Goal: Task Accomplishment & Management: Manage account settings

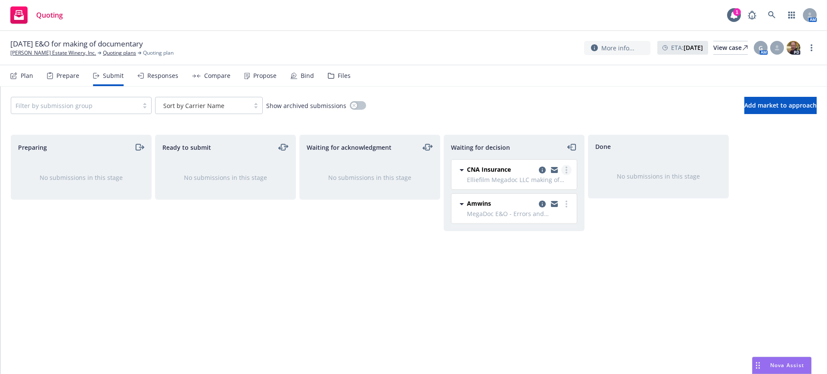
click at [566, 169] on circle "more" at bounding box center [567, 170] width 2 height 2
click at [533, 221] on span "Add accepted decision" at bounding box center [528, 222] width 86 height 8
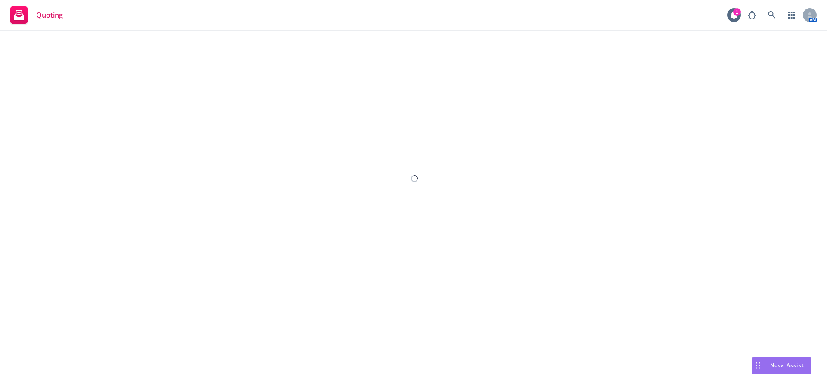
select select "12"
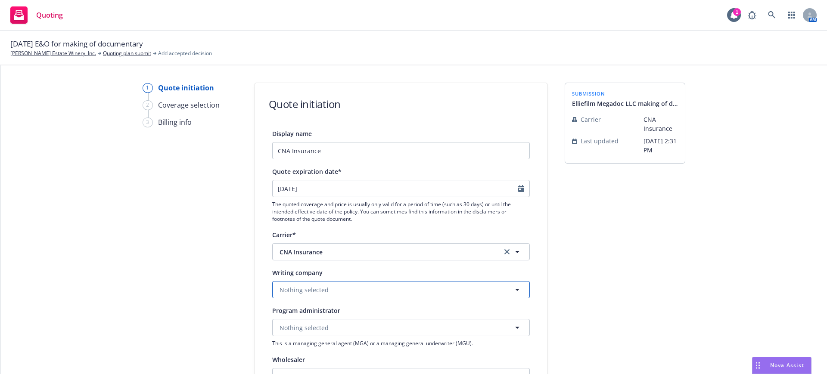
click at [308, 288] on span "Nothing selected" at bounding box center [304, 290] width 49 height 9
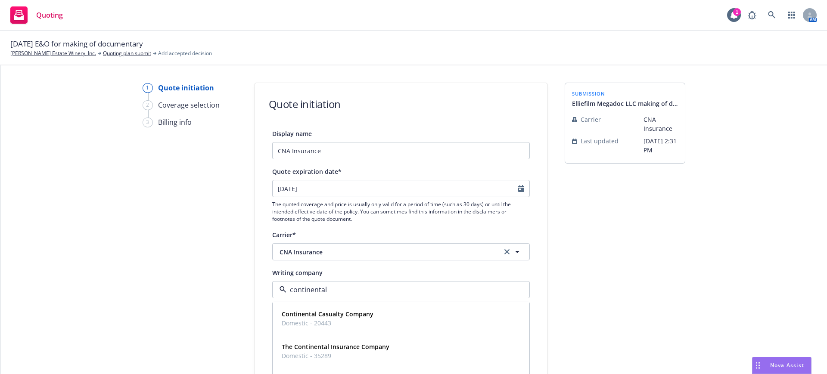
type input "continental"
click at [350, 316] on strong "Continental Casualty Company" at bounding box center [328, 314] width 92 height 8
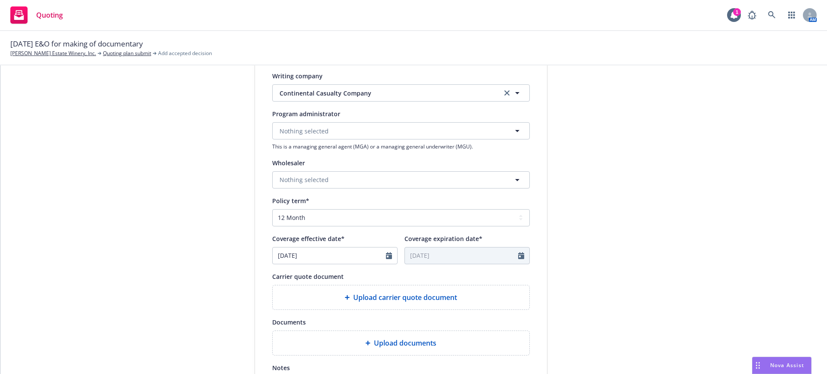
scroll to position [215, 0]
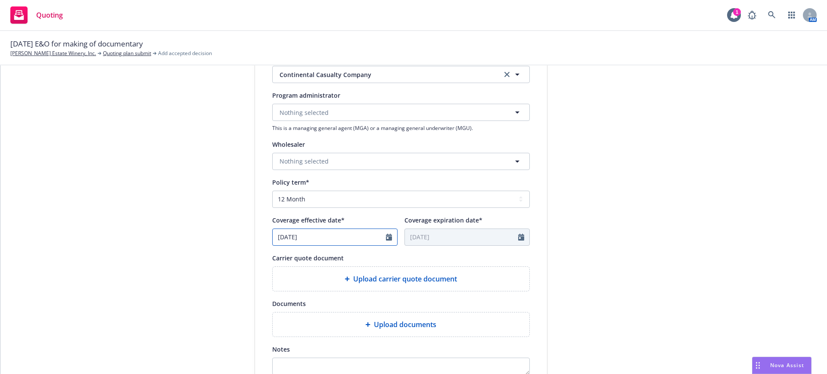
click at [386, 236] on icon "Calendar" at bounding box center [389, 237] width 6 height 7
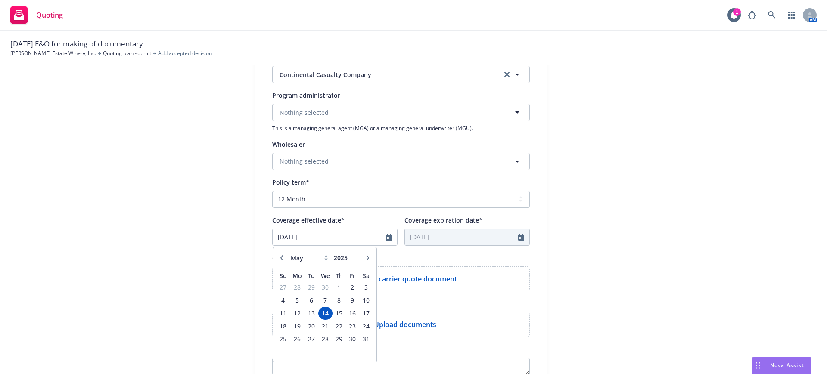
click at [365, 257] on icon "button" at bounding box center [367, 258] width 5 height 5
select select "9"
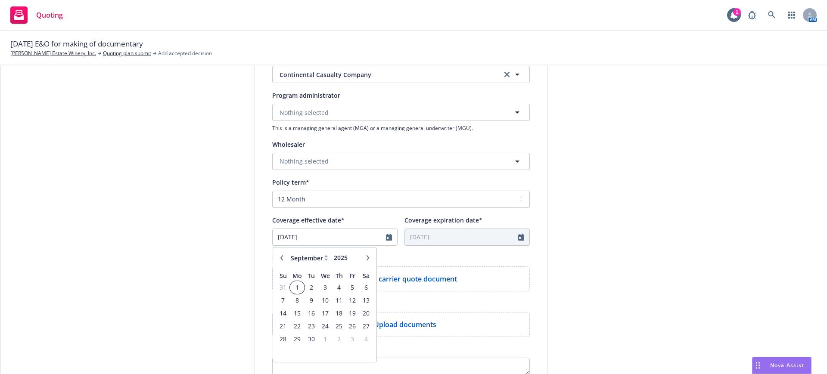
click at [292, 286] on span "1" at bounding box center [297, 287] width 13 height 11
type input "[DATE]"
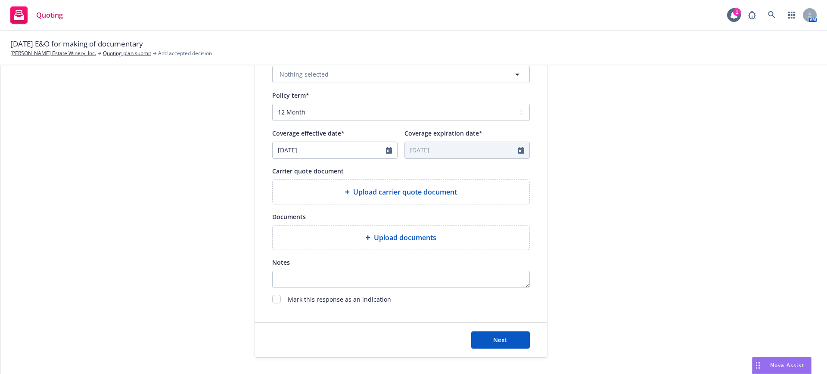
scroll to position [303, 0]
click at [497, 337] on span "Next" at bounding box center [500, 339] width 14 height 8
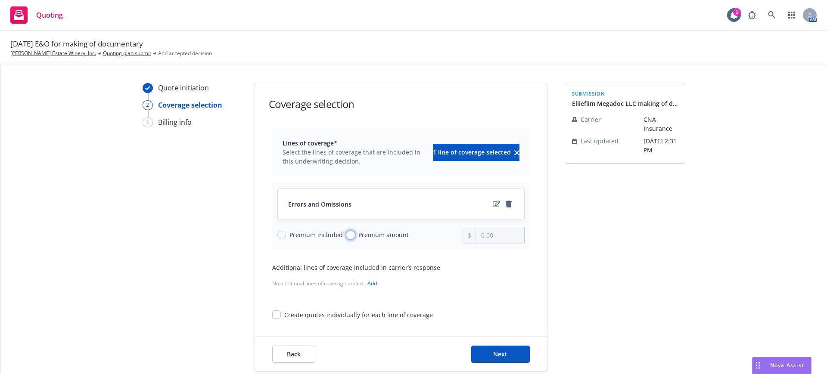
click at [346, 233] on input "Premium amount" at bounding box center [350, 235] width 9 height 9
radio input "true"
drag, startPoint x: 494, startPoint y: 233, endPoint x: 471, endPoint y: 236, distance: 23.5
click at [471, 236] on div "0.00" at bounding box center [494, 235] width 62 height 17
type input "6,750.00"
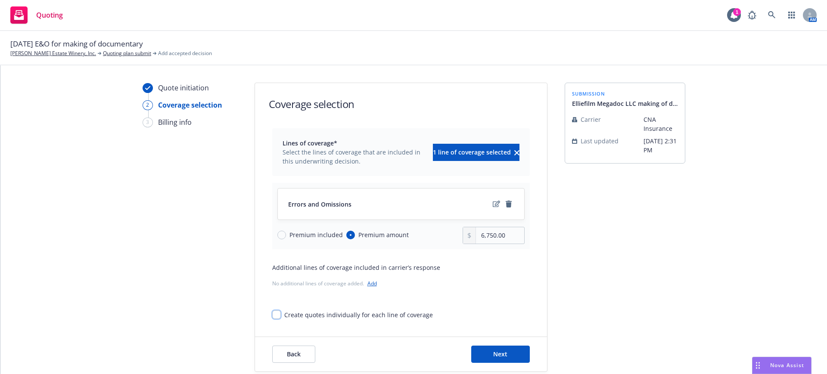
scroll to position [15, 0]
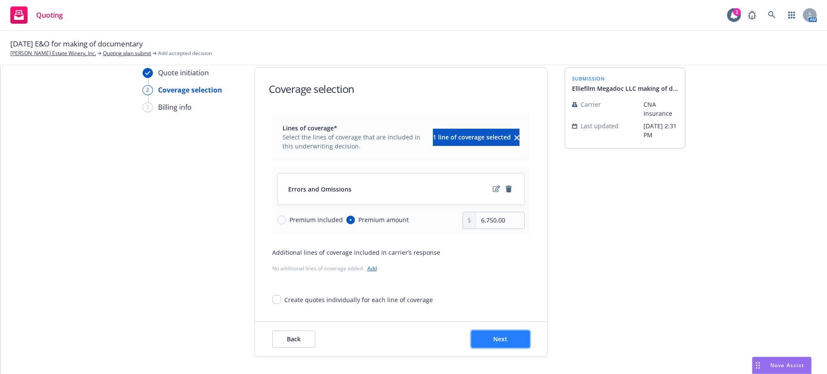
click at [505, 340] on button "Next" at bounding box center [500, 339] width 59 height 17
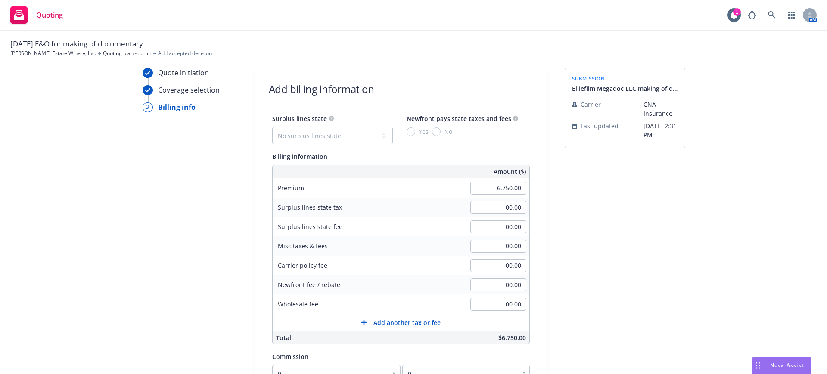
scroll to position [69, 0]
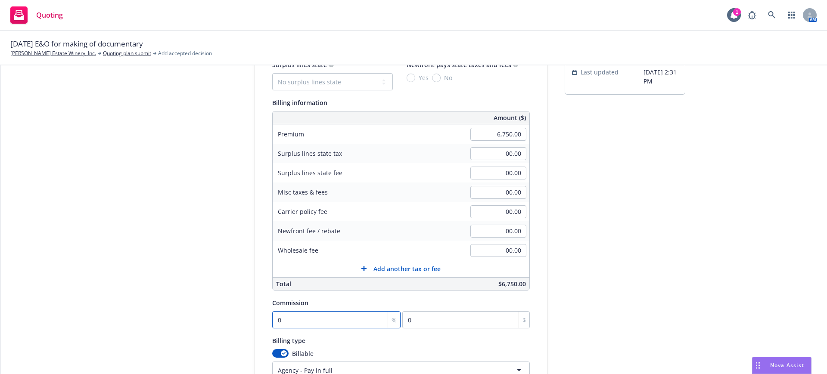
click at [273, 321] on input "0" at bounding box center [336, 320] width 129 height 17
type input "1"
type input "67.5"
type input "18"
type input "1215"
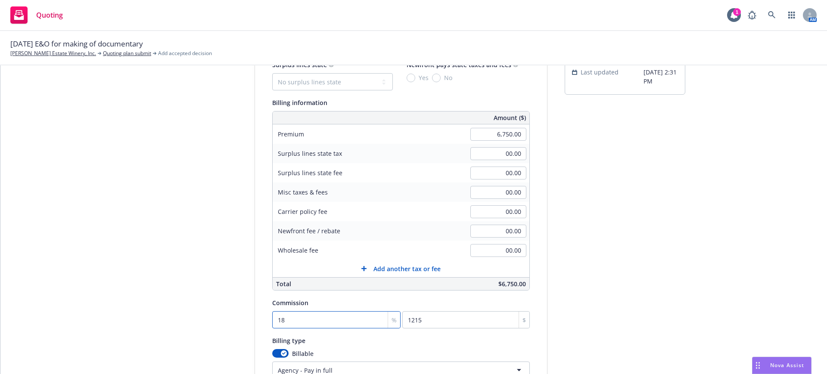
type input "18"
click at [495, 234] on input "00.00" at bounding box center [499, 231] width 56 height 13
type input "-1,215.00"
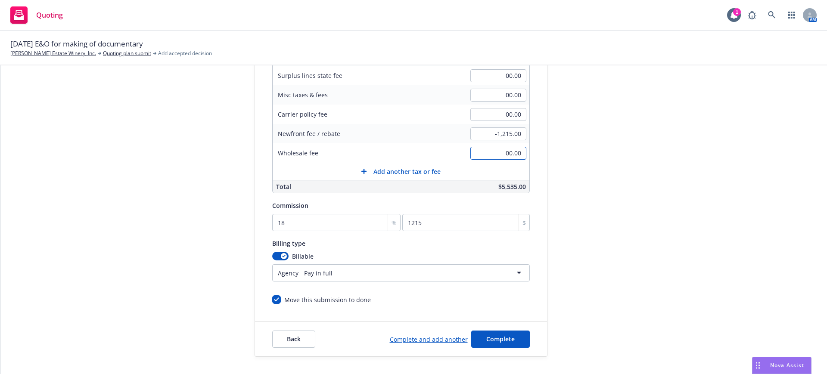
scroll to position [44, 0]
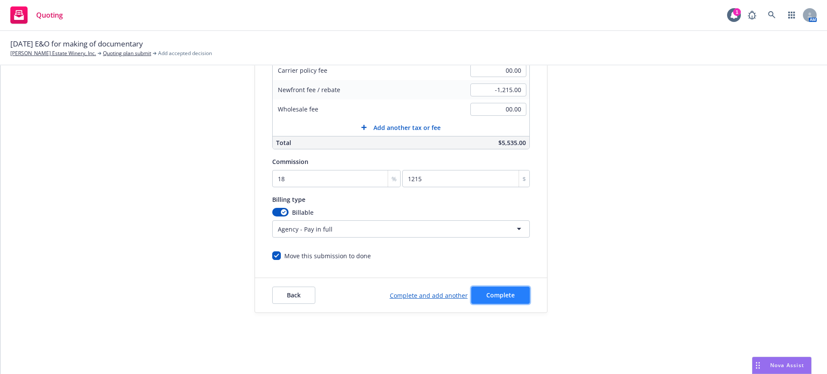
click at [490, 295] on span "Complete" at bounding box center [500, 295] width 28 height 8
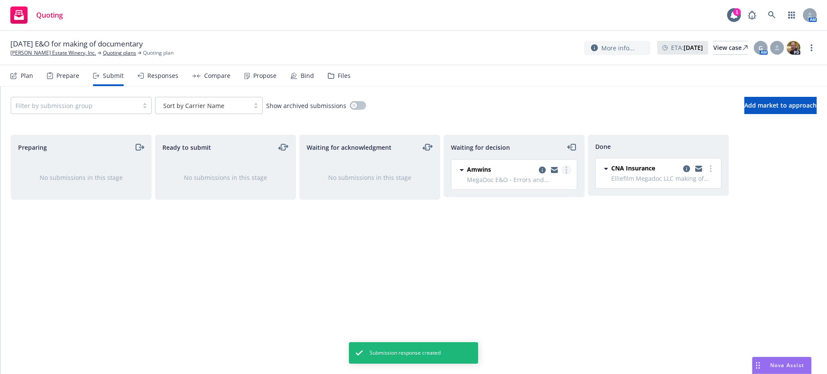
click at [565, 168] on link "more" at bounding box center [566, 170] width 10 height 10
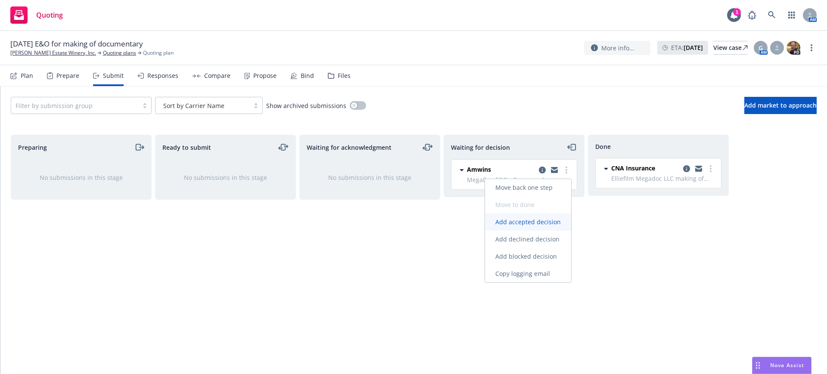
click at [536, 219] on span "Add accepted decision" at bounding box center [528, 222] width 86 height 8
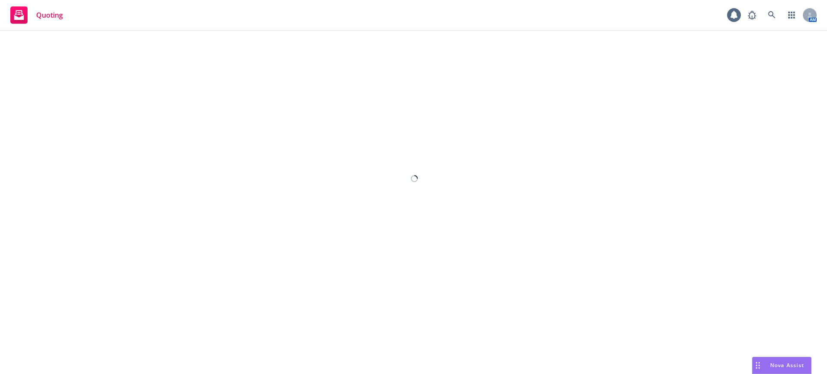
select select "12"
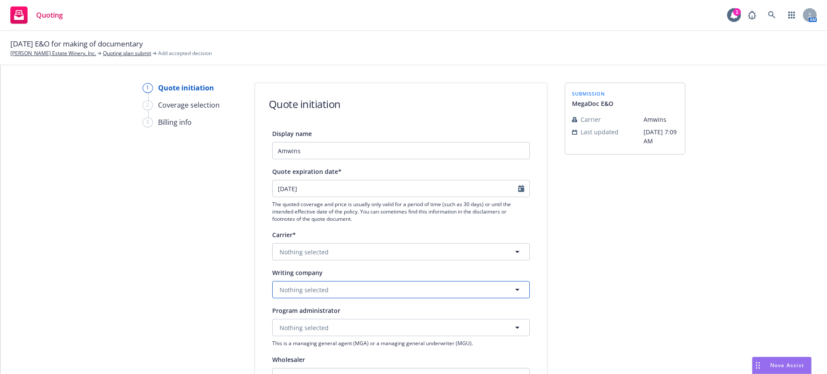
click at [293, 286] on span "Nothing selected" at bounding box center [304, 290] width 49 height 9
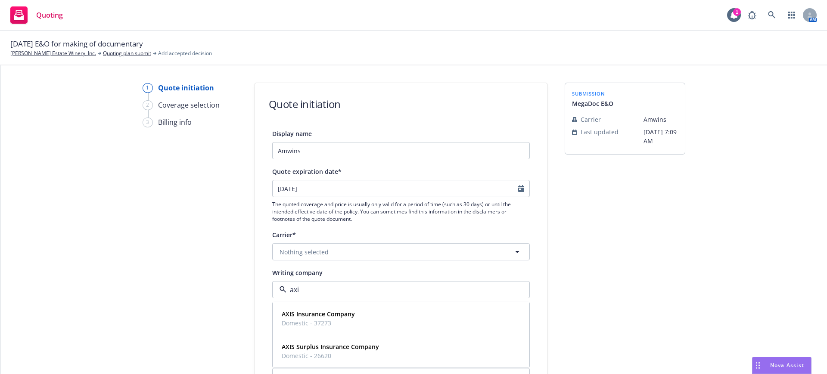
type input "axis"
click at [282, 250] on span "Nothing selected" at bounding box center [304, 252] width 49 height 9
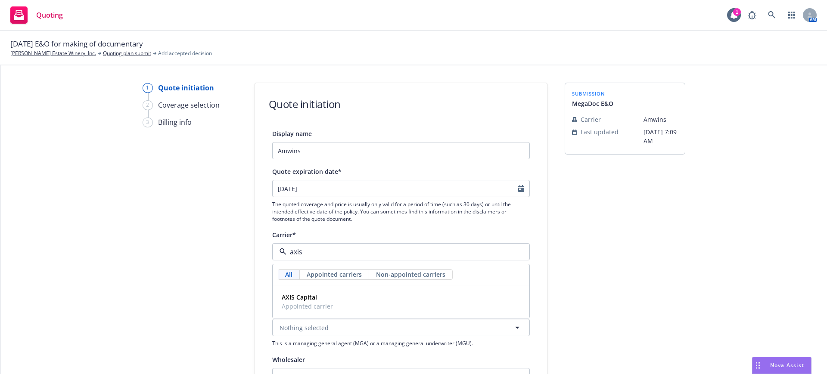
type input "axis"
click at [579, 256] on div "submission MegaDoc E&O Carrier Amwins Last updated [DATE] 7:09 AM" at bounding box center [625, 372] width 121 height 578
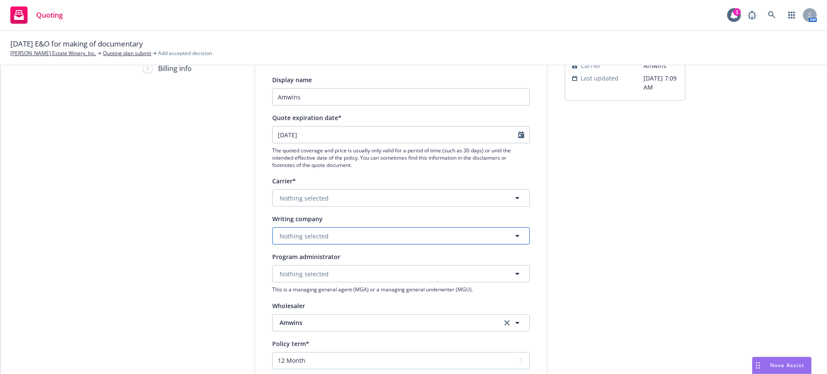
click at [292, 234] on span "Nothing selected" at bounding box center [304, 236] width 49 height 9
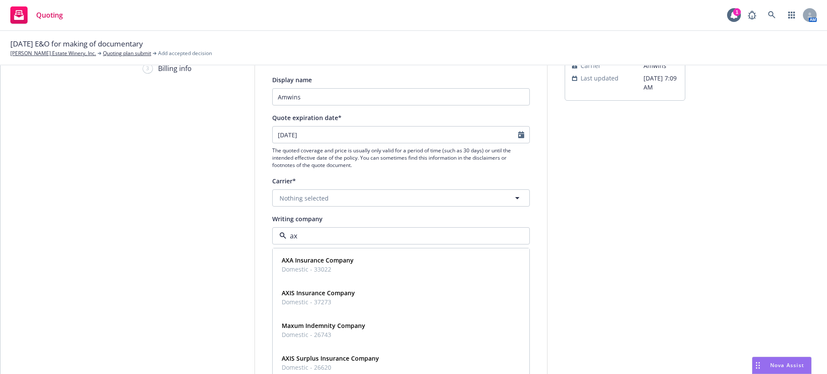
type input "axi"
click at [317, 262] on strong "AXIS Insurance Company" at bounding box center [318, 260] width 73 height 8
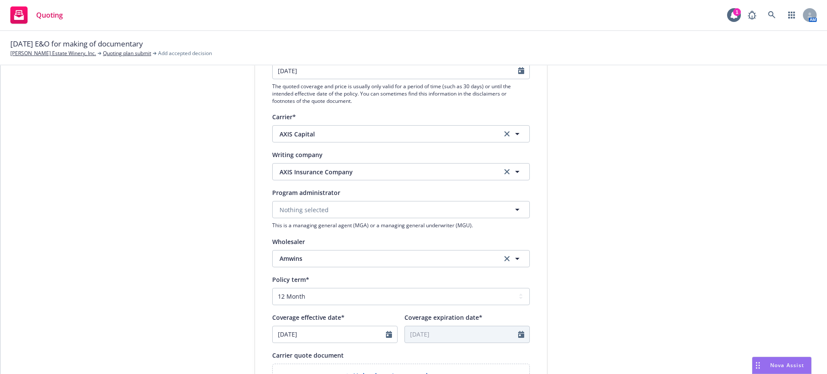
scroll to position [162, 0]
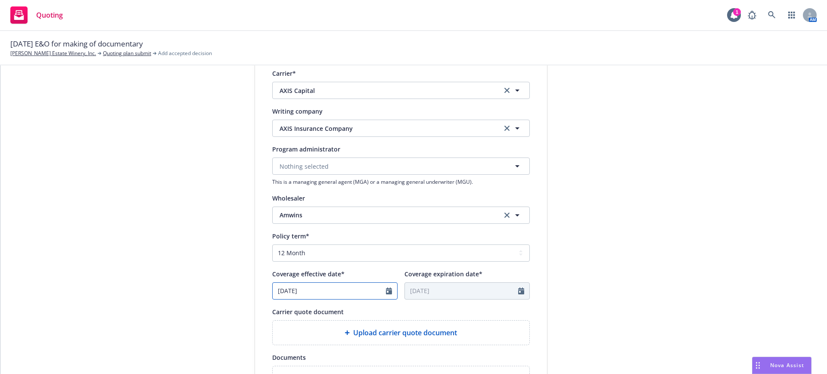
click at [386, 290] on icon "Calendar" at bounding box center [389, 291] width 6 height 7
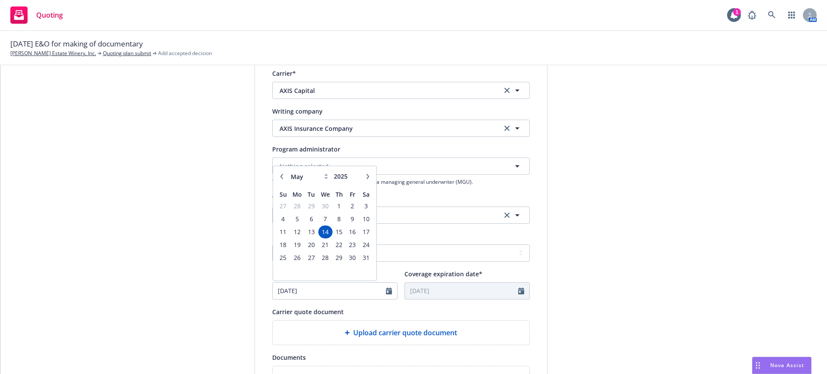
click at [365, 174] on icon "button" at bounding box center [367, 176] width 5 height 5
select select "9"
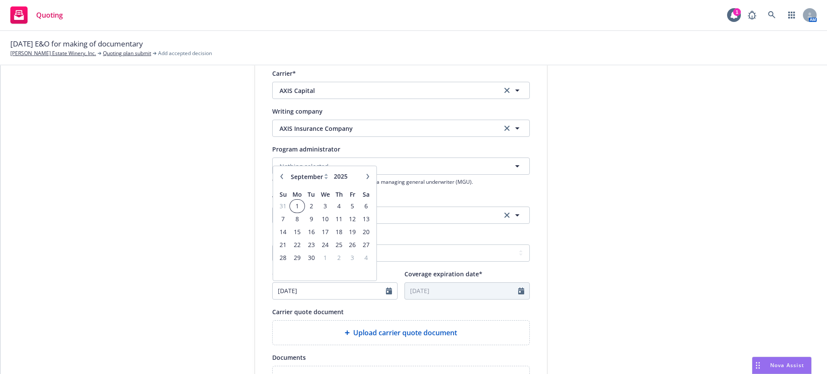
click at [292, 205] on span "1" at bounding box center [297, 206] width 13 height 11
type input "[DATE]"
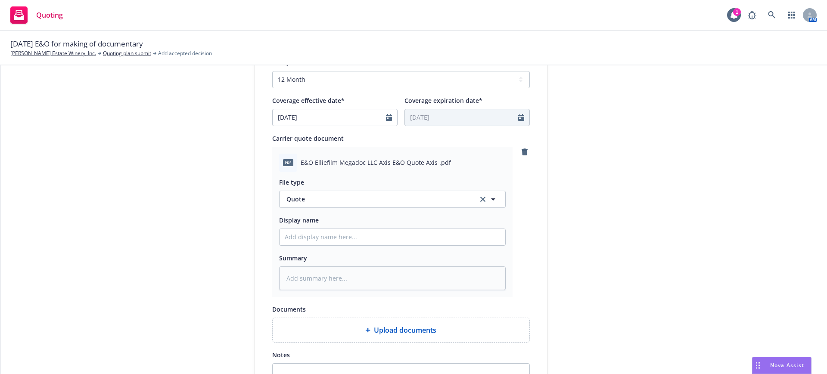
scroll to position [377, 0]
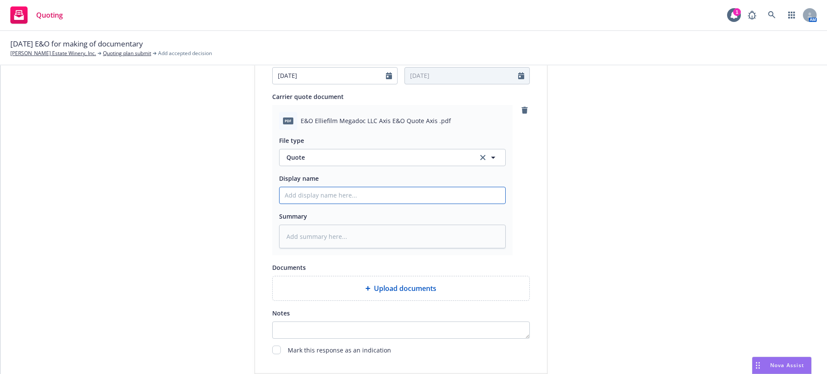
click at [280, 198] on input "Display name" at bounding box center [393, 195] width 226 height 16
type textarea "x"
type input "E"
type textarea "x"
type input "El"
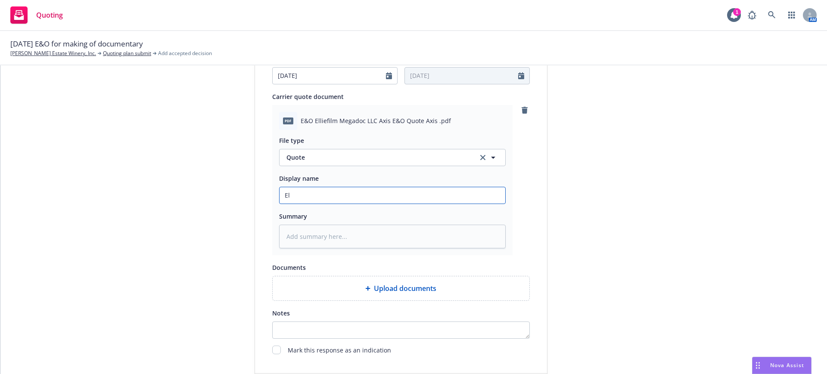
type textarea "x"
type input "Ell"
type textarea "x"
type input "Elli"
type textarea "x"
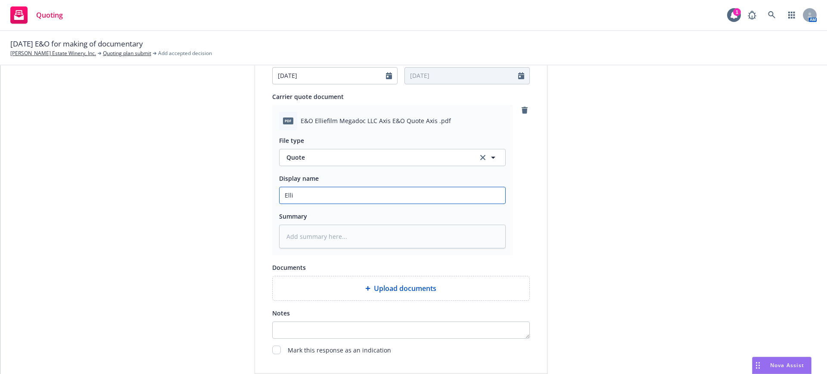
type input "[PERSON_NAME]"
type textarea "x"
type input "Ellief"
type textarea "x"
type input "Elliefi"
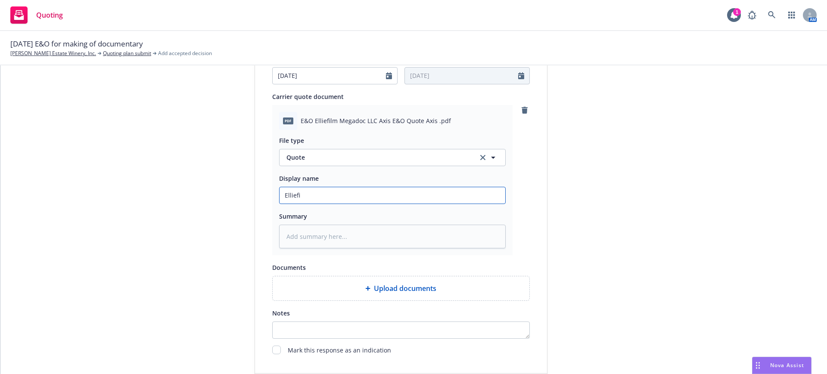
type textarea "x"
type input "Elliefil"
type textarea "x"
type input "Elliefilm"
type textarea "x"
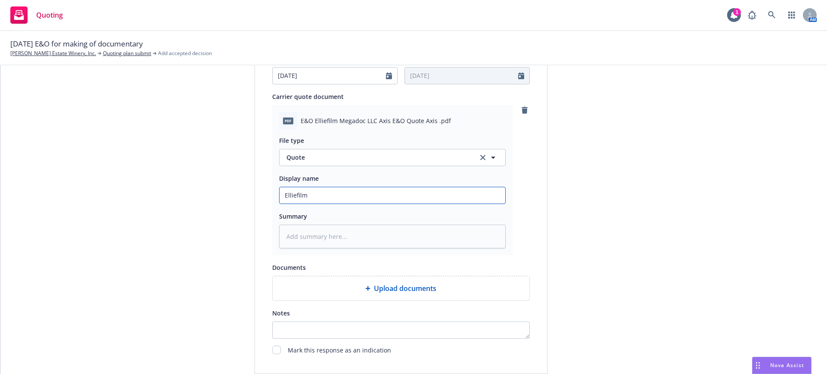
type input "Elliefilm"
type textarea "x"
type input "Elliefilm M"
type textarea "x"
type input "Elliefilm Me"
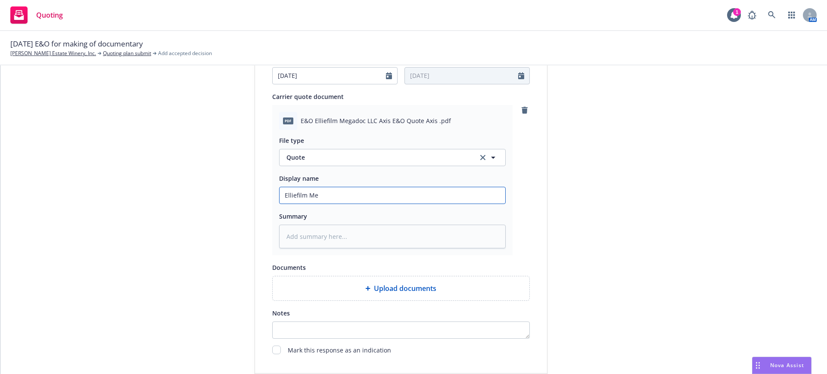
type textarea "x"
type input "Elliefilm [PERSON_NAME]"
type textarea "x"
type input "Elliefilm Mega"
type textarea "x"
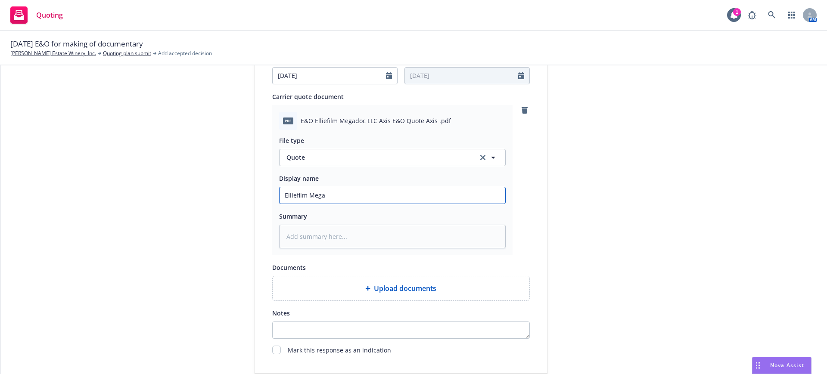
type input "Elliefilm Megad"
type textarea "x"
type input "Elliefilm Megado"
type textarea "x"
type input "Elliefilm Megadoc"
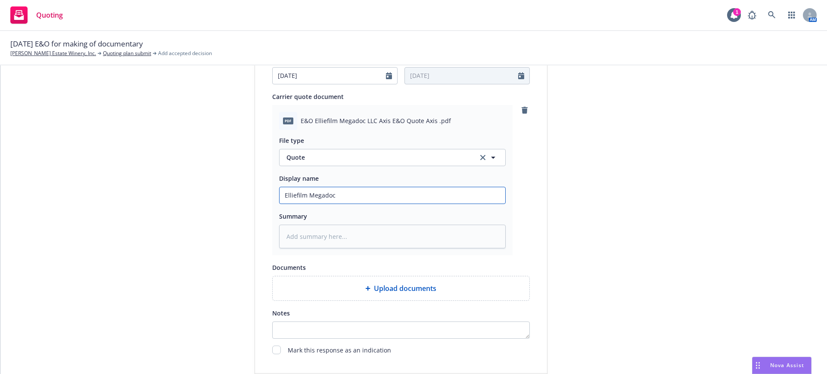
type textarea "x"
type input "Elliefilm Megadoc"
type textarea "x"
type input "Elliefilm Megadoc E"
type textarea "x"
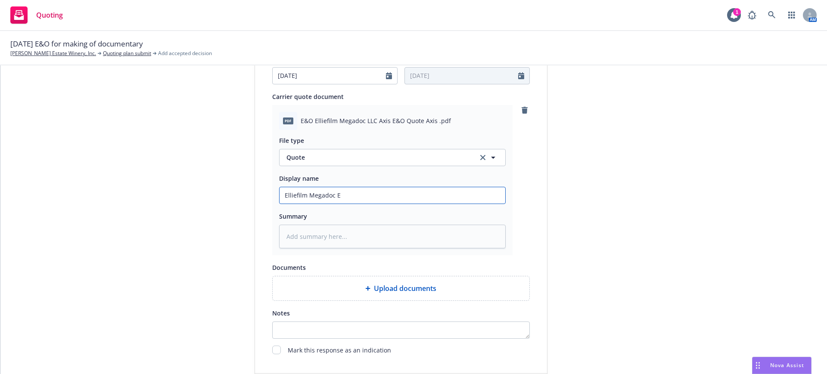
type input "Elliefilm Megadoc E&"
type textarea "x"
type input "Elliefilm Megadoc E&O"
type textarea "x"
type input "Elliefilm Megadoc E&O"
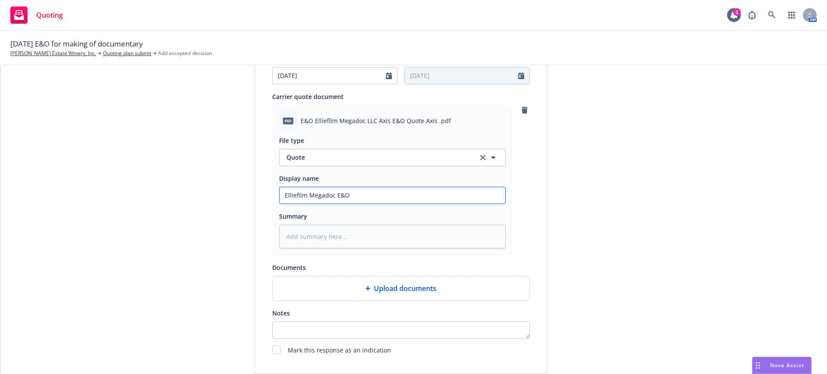
type textarea "x"
type input "Elliefilm Megadoc E&O A"
type textarea "x"
type input "Elliefilm Megadoc E&O Ax"
type textarea "x"
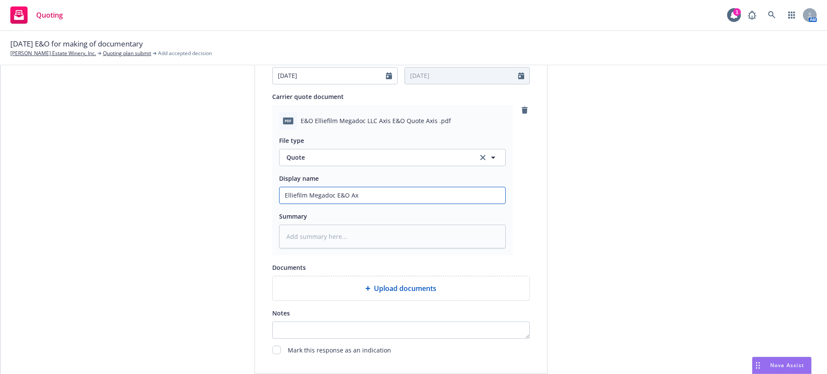
type input "Elliefilm Megadoc E&O Axi"
type textarea "x"
type input "Elliefilm Megadoc E&O Axis"
type textarea "x"
type input "Elliefilm Megadoc E&O Axis"
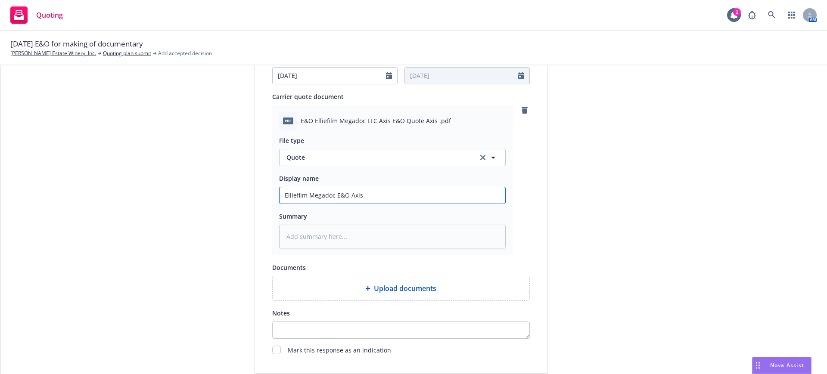
type textarea "x"
type input "Elliefilm Megadoc E&O Axis q"
type textarea "x"
type input "Elliefilm Megadoc E&O Axis qu"
type textarea "x"
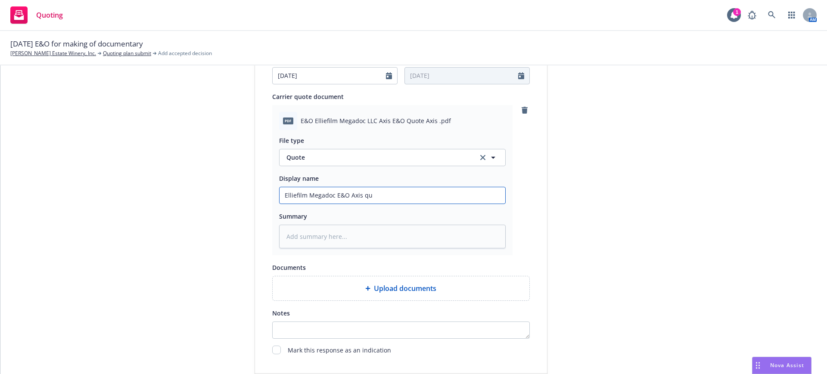
type input "Elliefilm Megadoc E&O Axis quo"
type textarea "x"
type input "Elliefilm Megadoc E&O Axis quot"
type textarea "x"
type input "Elliefilm Megadoc E&O Axis quote"
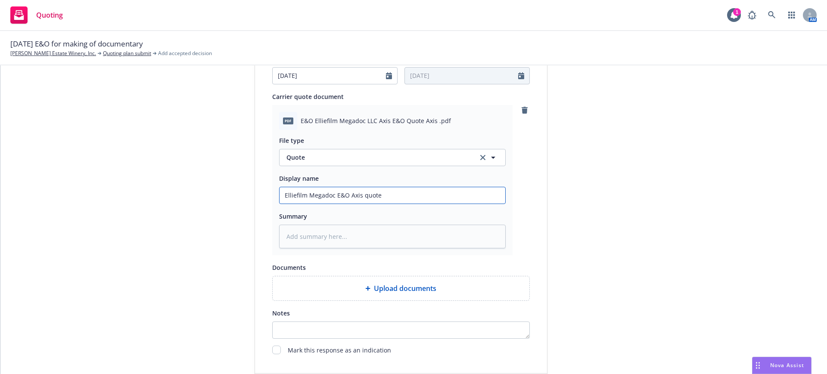
type textarea "x"
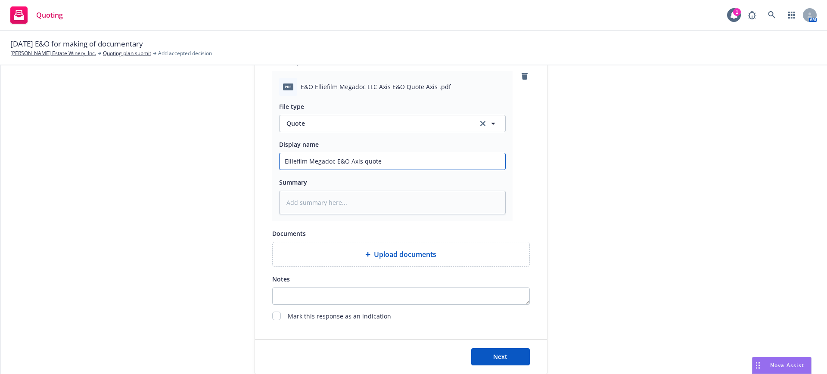
scroll to position [429, 0]
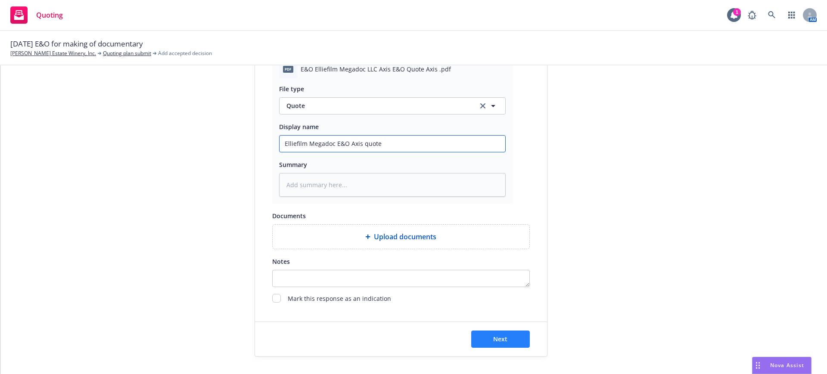
type input "Elliefilm Megadoc E&O Axis quote"
click at [507, 340] on button "Next" at bounding box center [500, 339] width 59 height 17
type textarea "x"
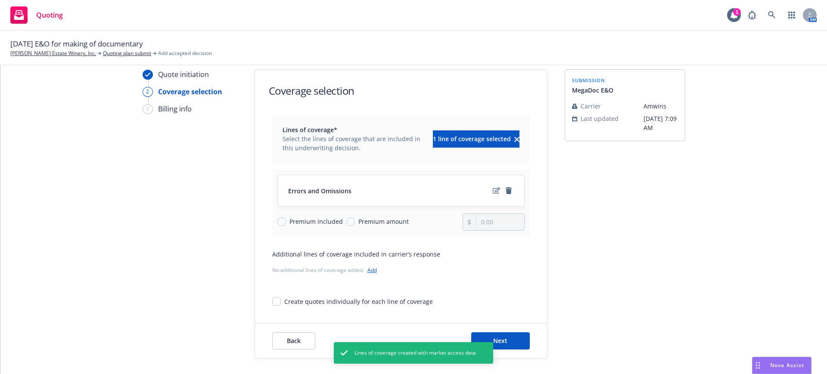
scroll to position [15, 0]
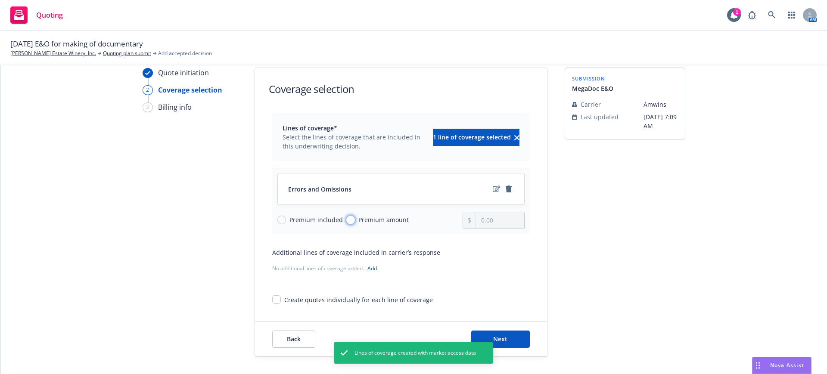
click at [346, 218] on input "Premium amount" at bounding box center [350, 220] width 9 height 9
radio input "true"
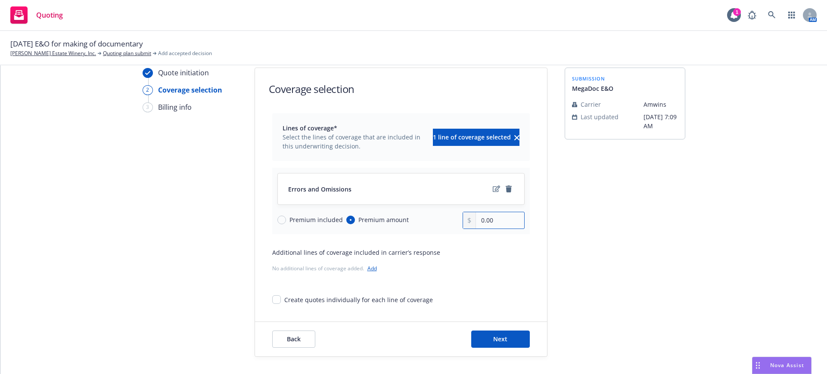
click at [492, 215] on input "0.00" at bounding box center [500, 220] width 48 height 16
drag, startPoint x: 489, startPoint y: 219, endPoint x: 467, endPoint y: 217, distance: 22.5
click at [467, 217] on div "0.00" at bounding box center [494, 220] width 62 height 17
type input "6,390.00"
click at [500, 337] on span "Next" at bounding box center [500, 339] width 14 height 8
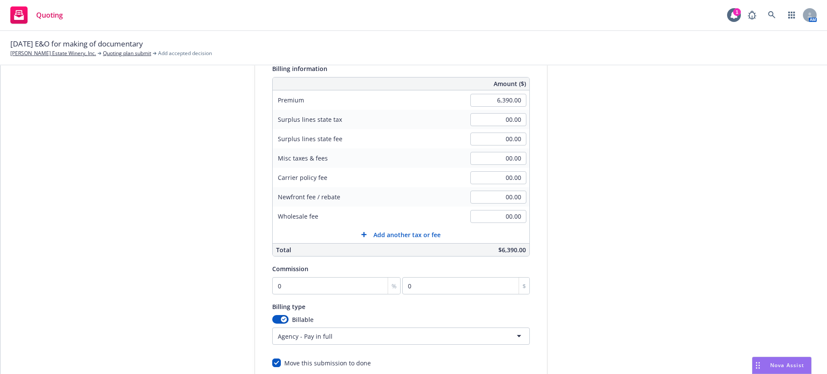
scroll to position [123, 0]
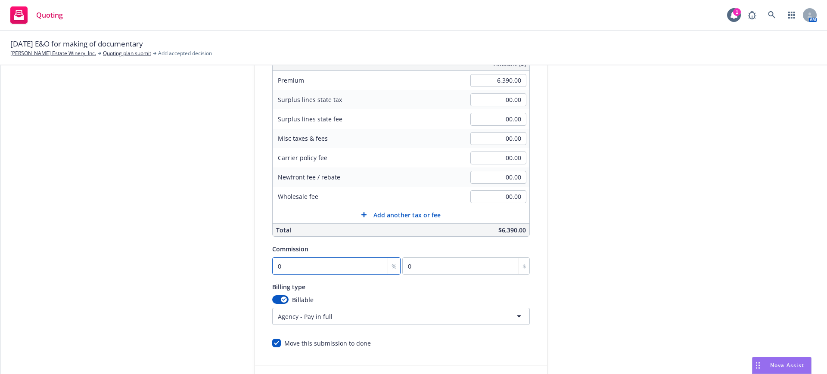
click at [272, 266] on input "0" at bounding box center [336, 266] width 129 height 17
type input "1"
type input "63.9"
type input "12"
type input "766.8"
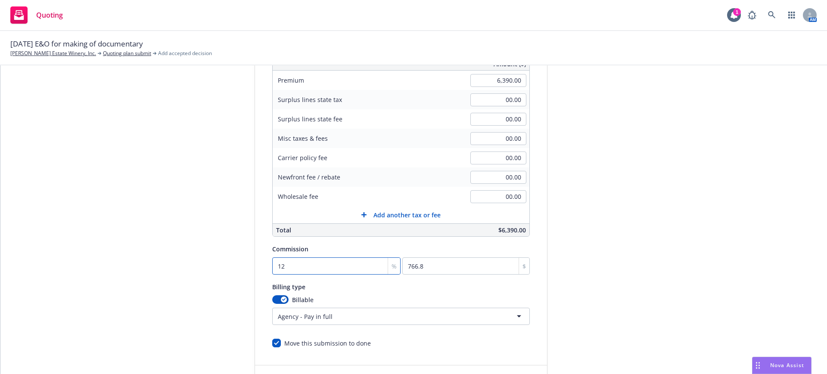
type input "12.5"
type input "798.75"
type input "12.5"
click at [496, 176] on input "00.00" at bounding box center [499, 177] width 56 height 13
type input "-798.75"
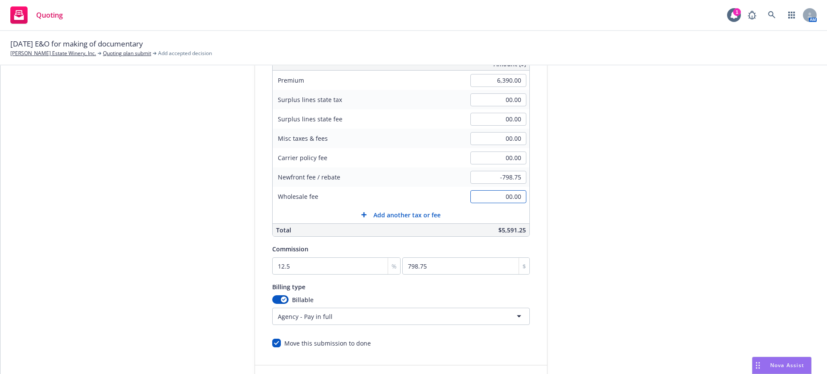
scroll to position [166, 0]
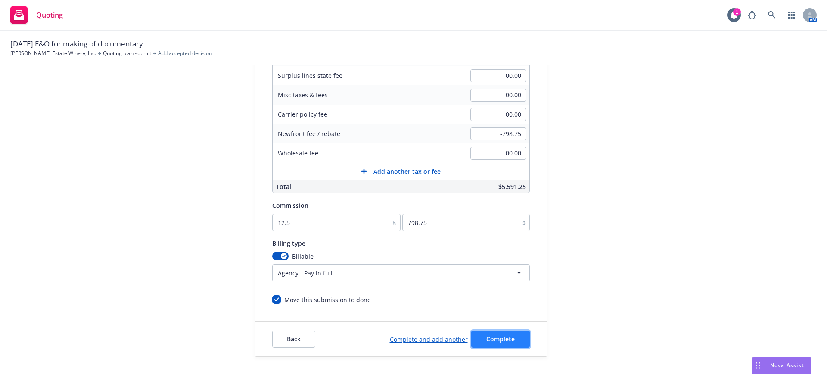
click at [496, 340] on span "Complete" at bounding box center [500, 339] width 28 height 8
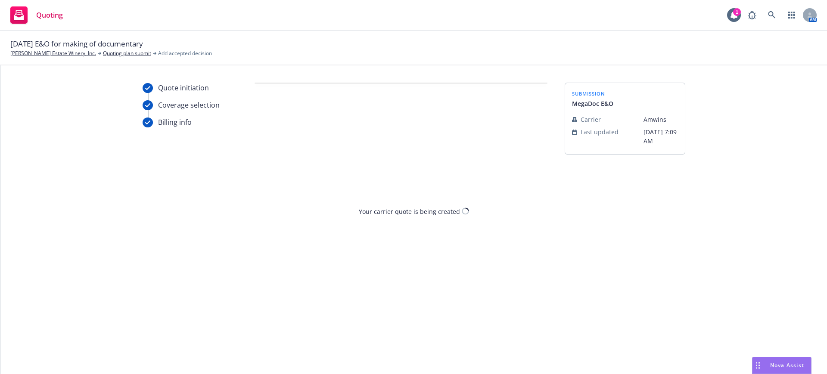
scroll to position [0, 0]
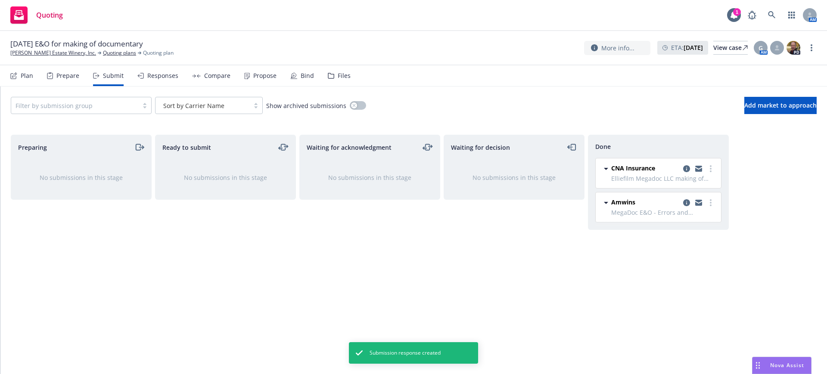
click at [212, 74] on div "Compare" at bounding box center [217, 75] width 26 height 7
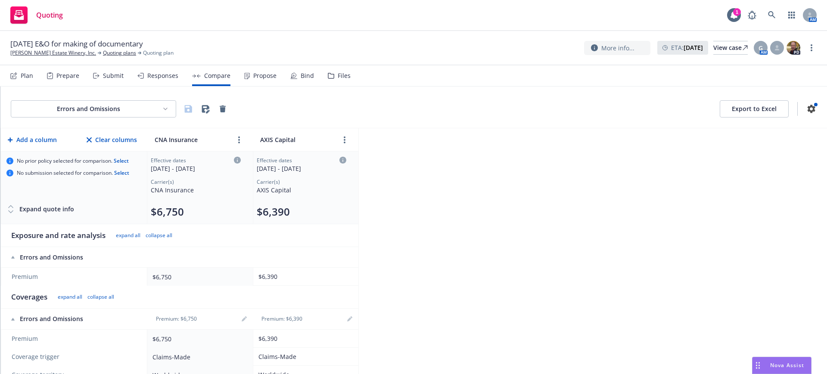
click at [160, 74] on div "Responses" at bounding box center [162, 75] width 31 height 7
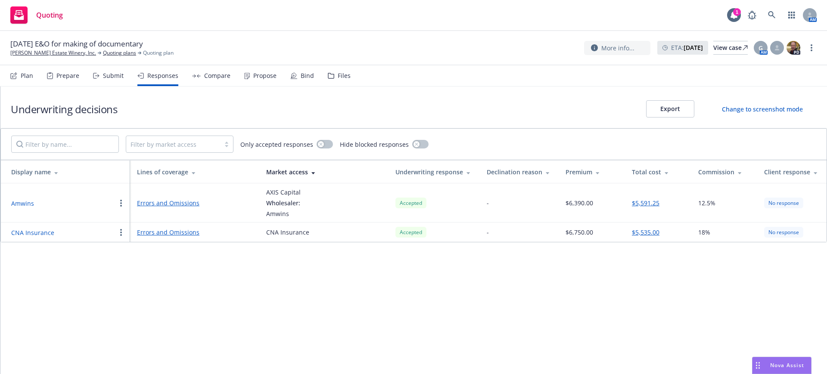
click at [179, 231] on link "Errors and Omissions" at bounding box center [194, 232] width 115 height 9
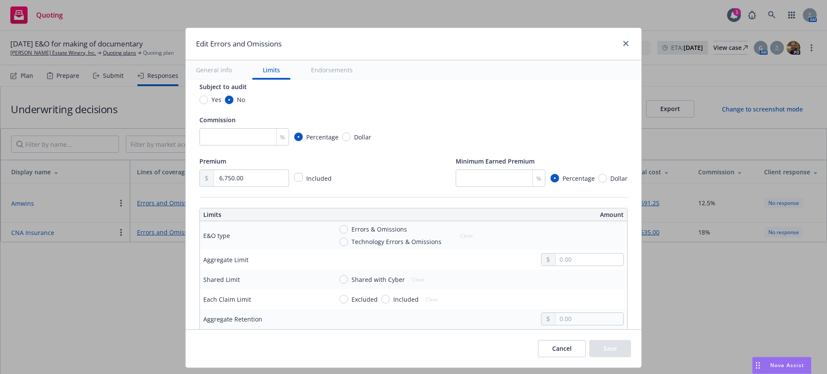
scroll to position [215, 0]
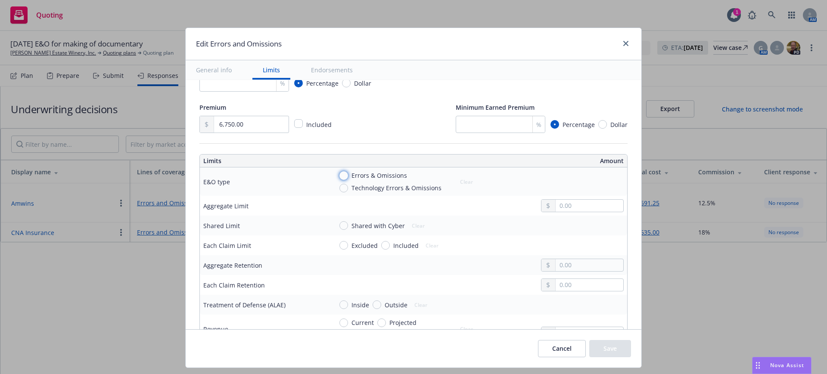
click at [340, 175] on input "Errors & Omissions" at bounding box center [344, 175] width 9 height 9
radio input "true"
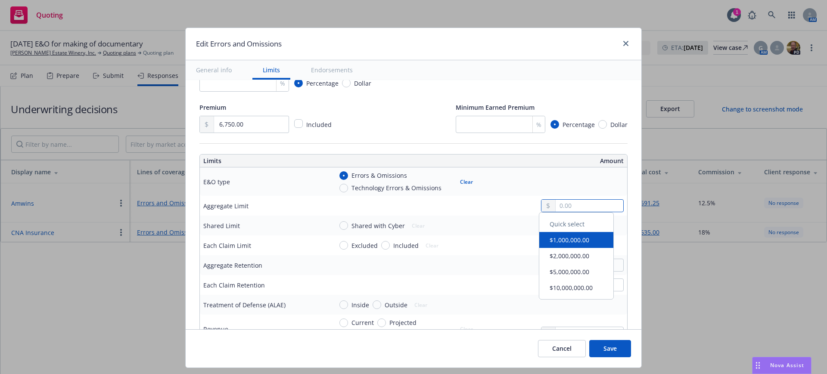
click at [565, 209] on input "text" at bounding box center [590, 206] width 68 height 12
type input "5,000,000.00"
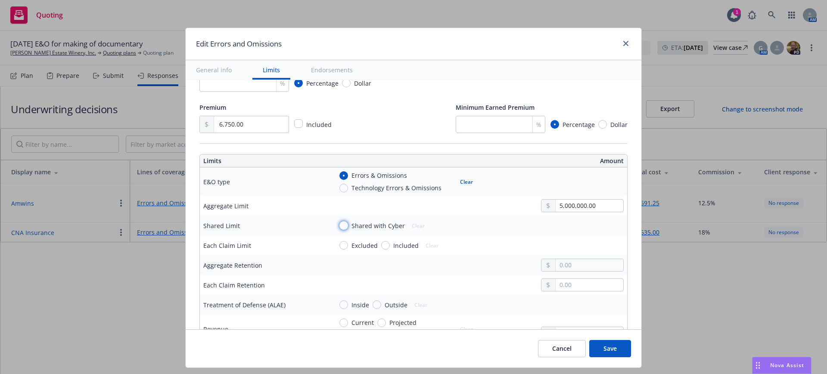
scroll to position [269, 0]
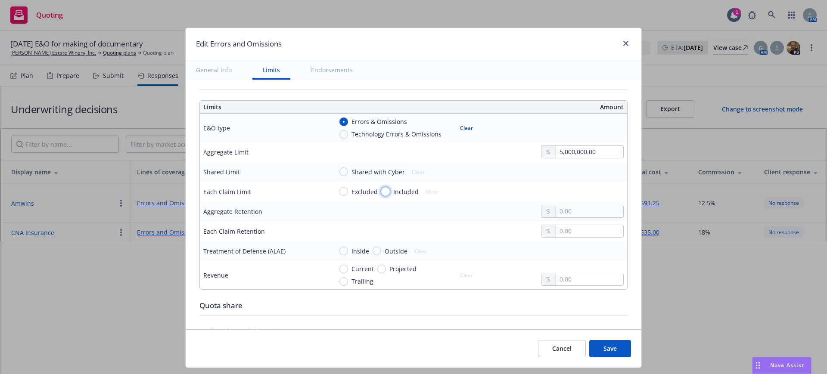
click at [381, 191] on input "Included" at bounding box center [385, 191] width 9 height 9
radio input "true"
click at [235, 194] on div "Each Claim Limit" at bounding box center [227, 191] width 48 height 9
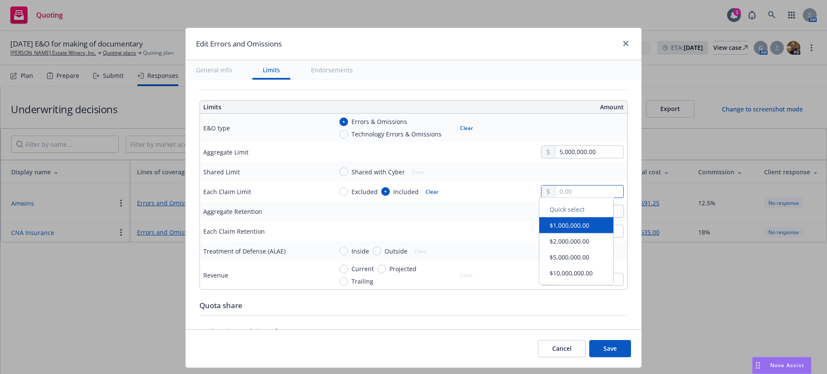
click at [558, 192] on input "text" at bounding box center [590, 192] width 68 height 12
type input "1,000,000.00"
click at [572, 227] on button "$1,000,000.00" at bounding box center [576, 229] width 74 height 16
click at [559, 230] on input "text" at bounding box center [590, 231] width 68 height 12
type input "25,000.00"
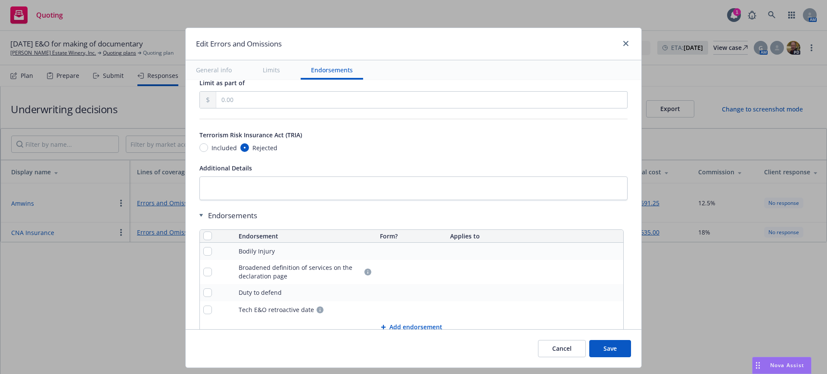
scroll to position [590, 0]
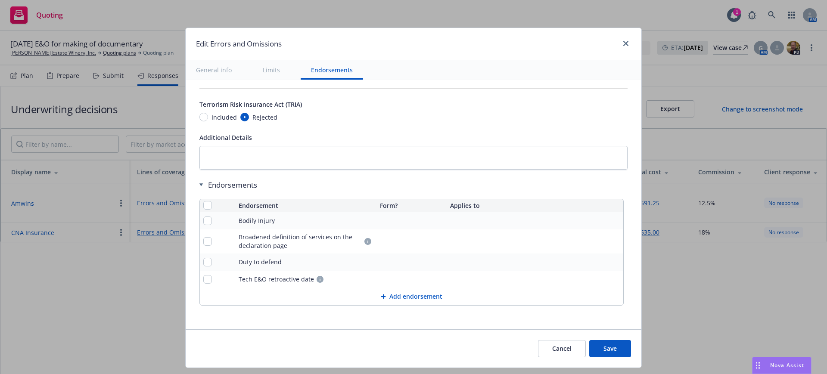
click at [613, 348] on button "Save" at bounding box center [610, 348] width 42 height 17
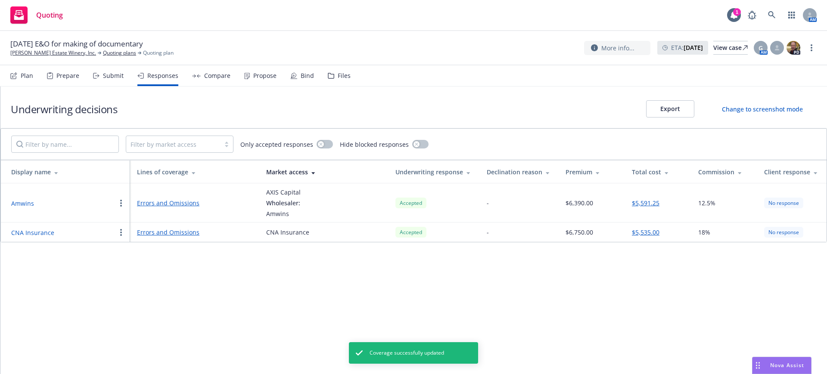
click at [167, 230] on link "Errors and Omissions" at bounding box center [194, 232] width 115 height 9
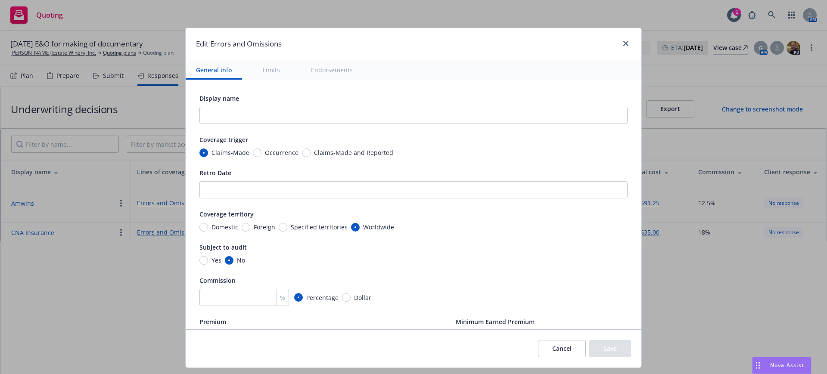
scroll to position [0, 0]
click at [623, 42] on icon "close" at bounding box center [625, 43] width 5 height 5
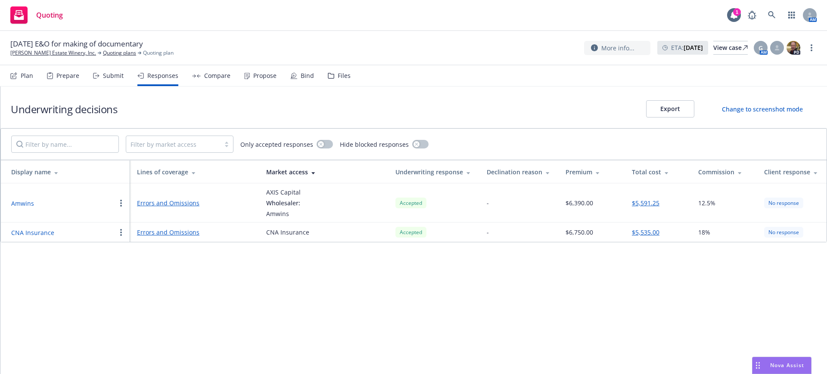
click at [121, 231] on icon "button" at bounding box center [121, 232] width 2 height 7
click at [430, 328] on div "Underwriting decisions Export Change to screenshot mode Filter by market access…" at bounding box center [413, 231] width 827 height 288
click at [186, 229] on link "Errors and Omissions" at bounding box center [194, 232] width 115 height 9
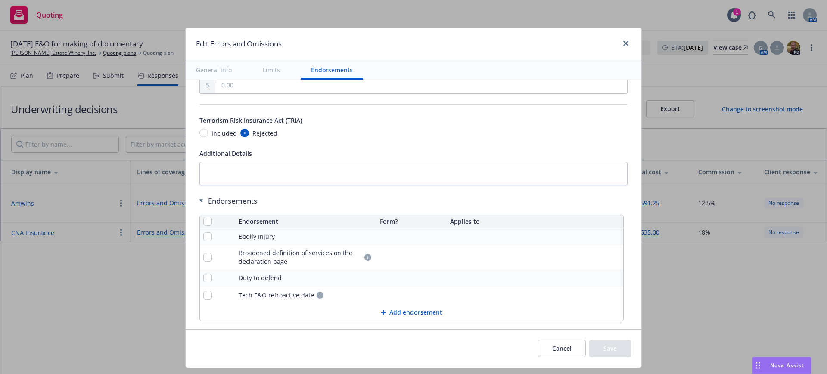
scroll to position [590, 0]
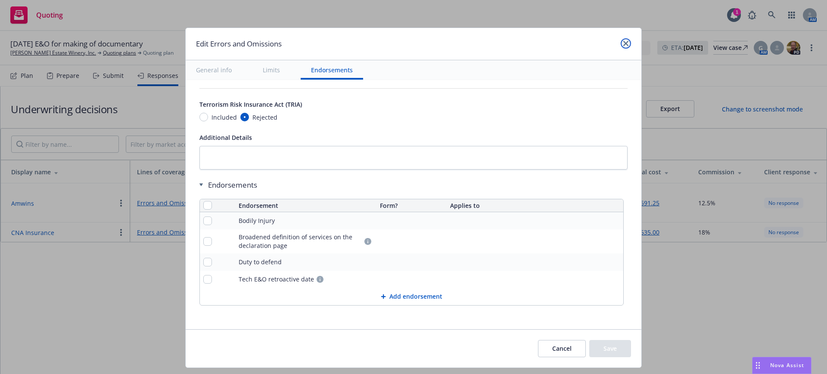
click at [625, 40] on link "close" at bounding box center [626, 43] width 10 height 10
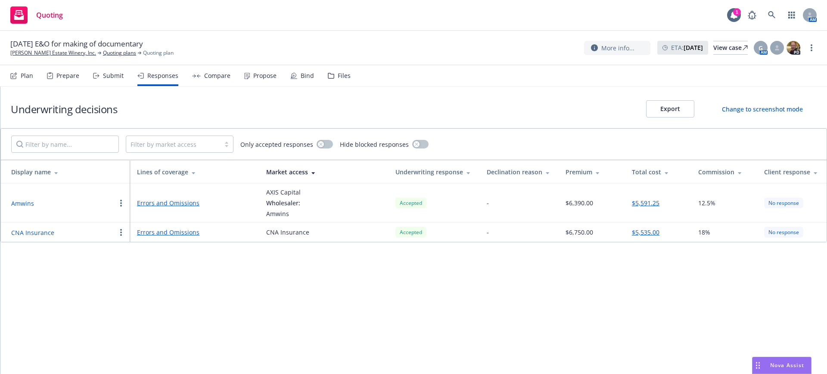
click at [218, 75] on div "Compare" at bounding box center [217, 75] width 26 height 7
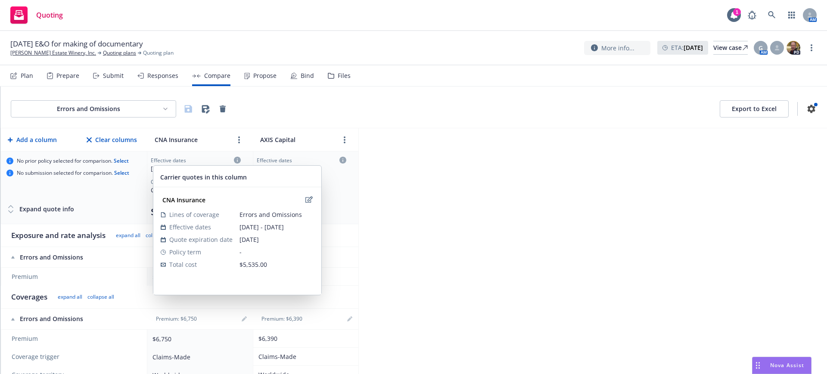
click at [237, 159] on icon at bounding box center [237, 160] width 7 height 7
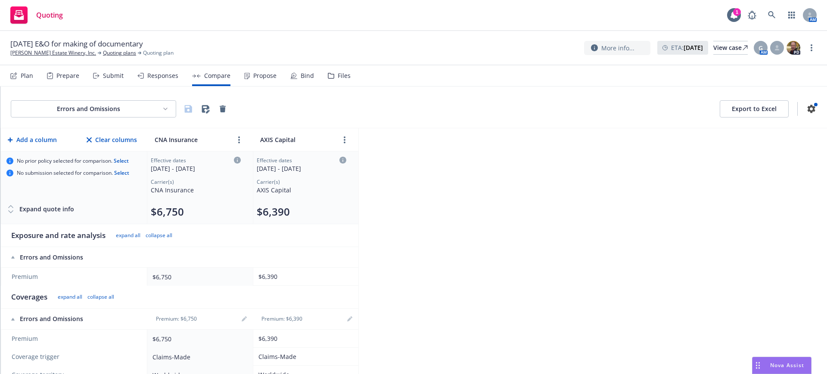
click at [218, 165] on div "[DATE] - [DATE]" at bounding box center [196, 168] width 90 height 9
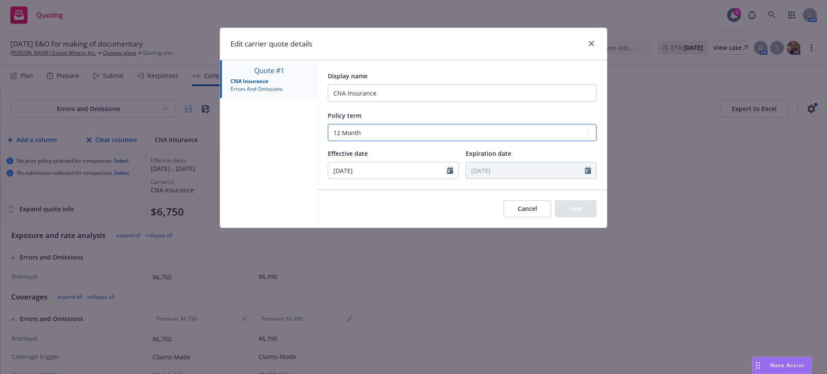
click at [356, 134] on select "Select policy term 12 Month 6 Month 4 Month 3 Month 2 Month 1 Month 36 Month (3…" at bounding box center [462, 132] width 269 height 17
select select "36"
click at [328, 124] on select "Select policy term 12 Month 6 Month 4 Month 3 Month 2 Month 1 Month 36 Month (3…" at bounding box center [462, 132] width 269 height 17
type input "[DATE]"
click at [388, 97] on input "CNA Insurance" at bounding box center [462, 92] width 269 height 17
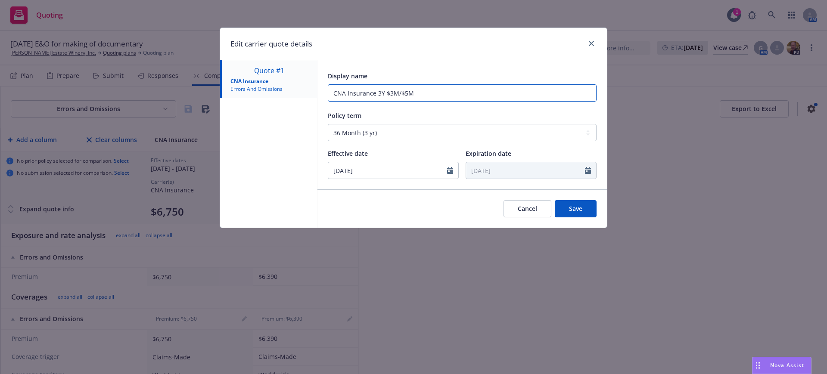
click at [382, 93] on input "CNA Insurance 3Y $3M/$5M" at bounding box center [462, 92] width 269 height 17
type input "CNA Insurance 3YR $3M/$5M"
click at [579, 208] on button "Save" at bounding box center [576, 208] width 42 height 17
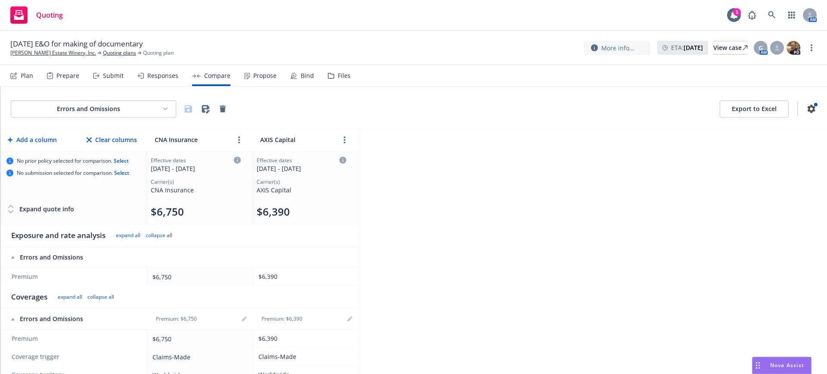
click at [308, 167] on div "[DATE] - [DATE]" at bounding box center [302, 168] width 90 height 9
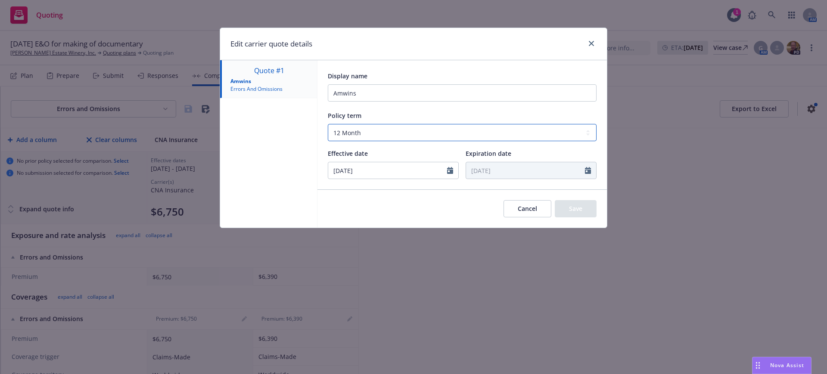
click at [362, 134] on select "Select policy term 12 Month 6 Month 4 Month 3 Month 2 Month 1 Month 36 Month (3…" at bounding box center [462, 132] width 269 height 17
select select "36"
click at [328, 124] on select "Select policy term 12 Month 6 Month 4 Month 3 Month 2 Month 1 Month 36 Month (3…" at bounding box center [462, 132] width 269 height 17
type input "[DATE]"
click at [361, 93] on input "Amwins" at bounding box center [462, 92] width 269 height 17
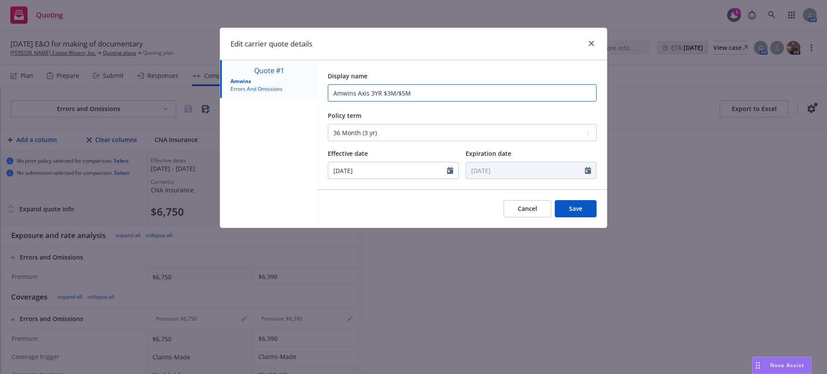
type input "Amwins Axis 3YR $3M/$5M"
click at [573, 209] on button "Save" at bounding box center [576, 208] width 42 height 17
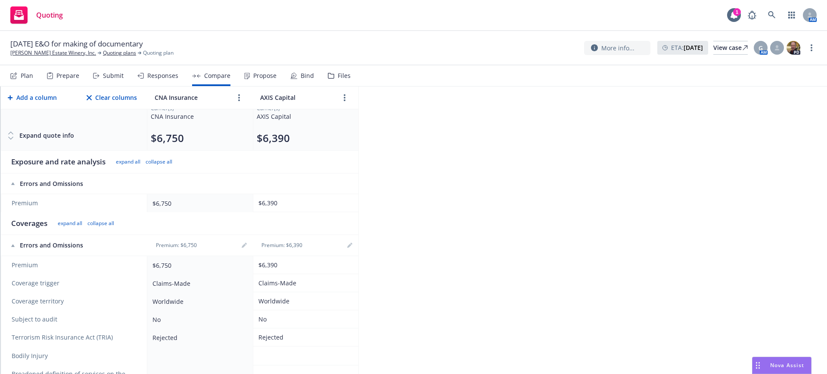
scroll to position [108, 0]
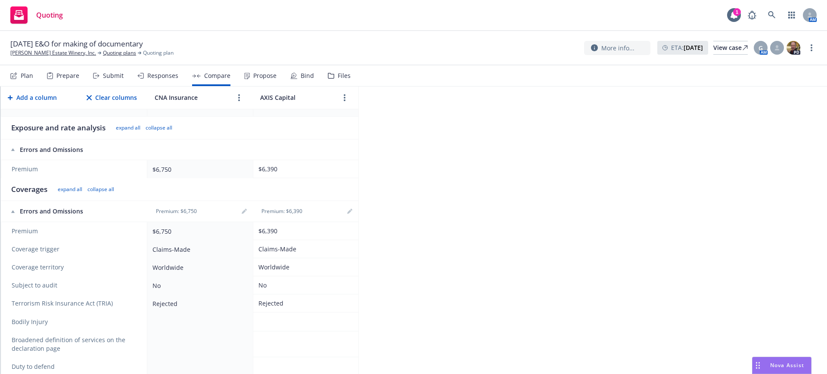
click at [214, 75] on div "Compare" at bounding box center [217, 75] width 26 height 7
click at [164, 75] on div "Responses" at bounding box center [162, 75] width 31 height 7
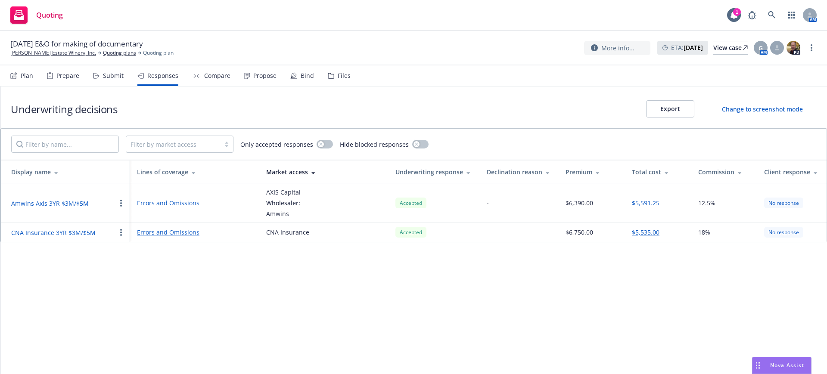
click at [178, 202] on link "Errors and Omissions" at bounding box center [194, 203] width 115 height 9
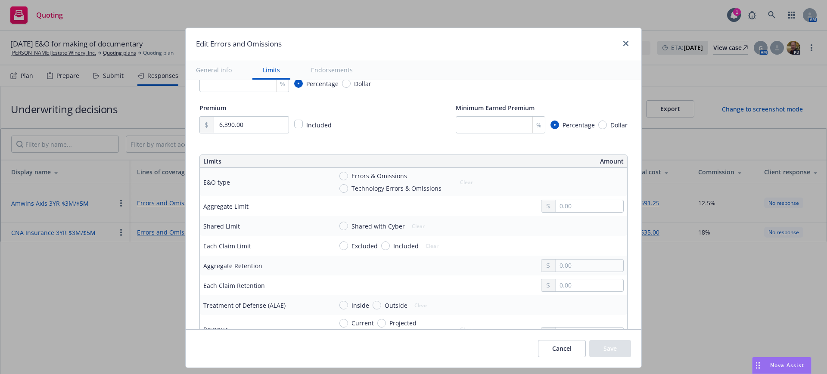
scroll to position [215, 0]
click at [557, 204] on input "text" at bounding box center [590, 206] width 68 height 12
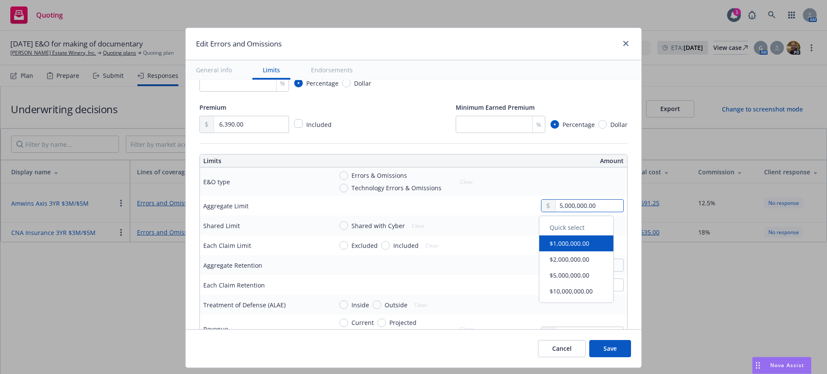
type input "5,000,000.00"
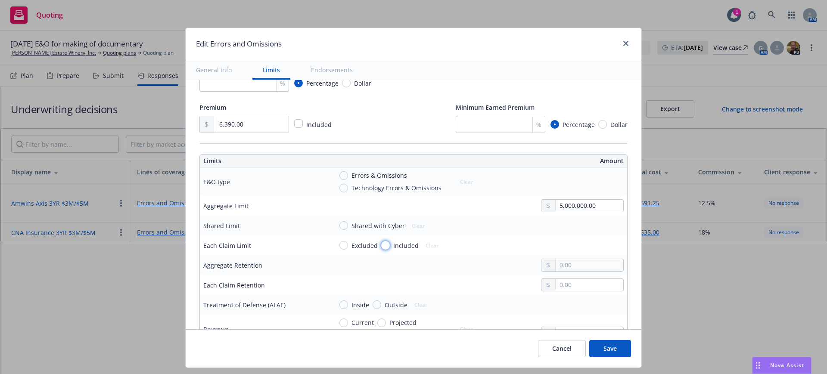
click at [381, 242] on input "Included" at bounding box center [385, 245] width 9 height 9
radio input "true"
click at [558, 243] on input "text" at bounding box center [590, 246] width 68 height 12
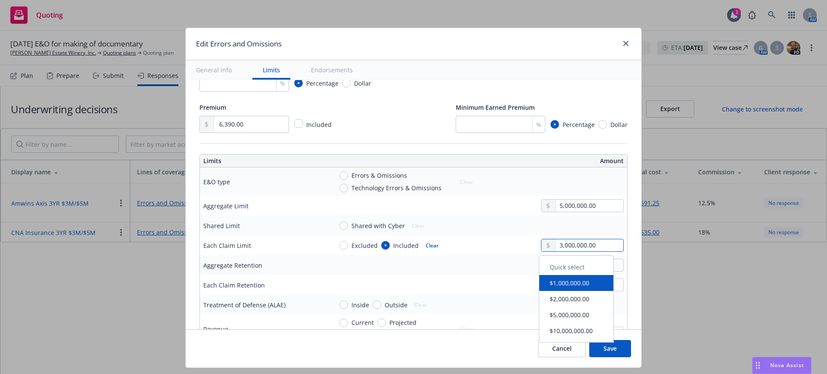
type input "3,000,000.00"
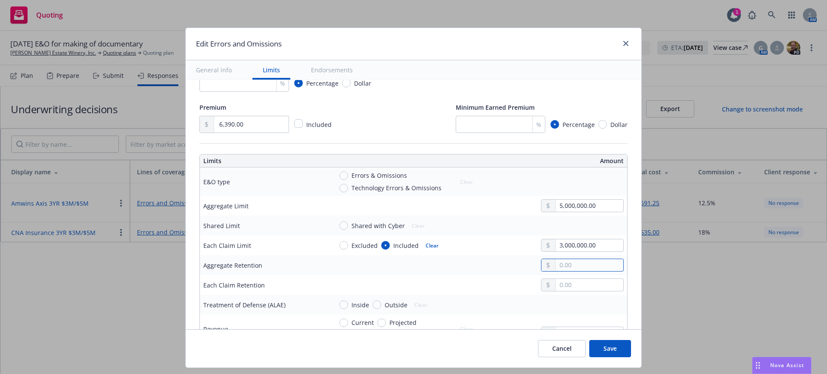
click at [560, 263] on input "text" at bounding box center [590, 265] width 68 height 12
type input "25,000.00"
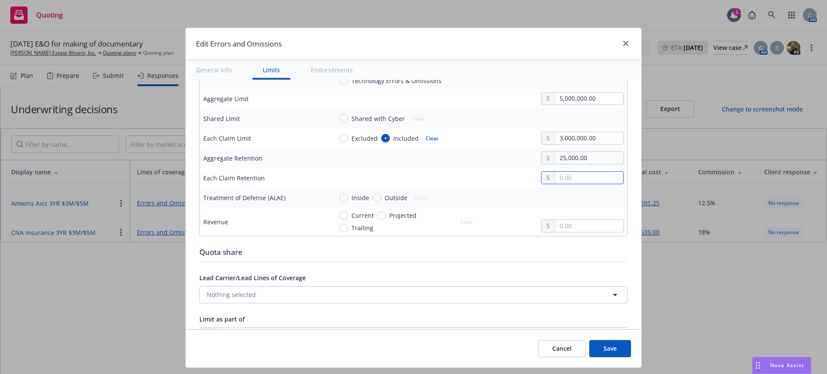
scroll to position [323, 0]
click at [604, 347] on button "Save" at bounding box center [610, 348] width 42 height 17
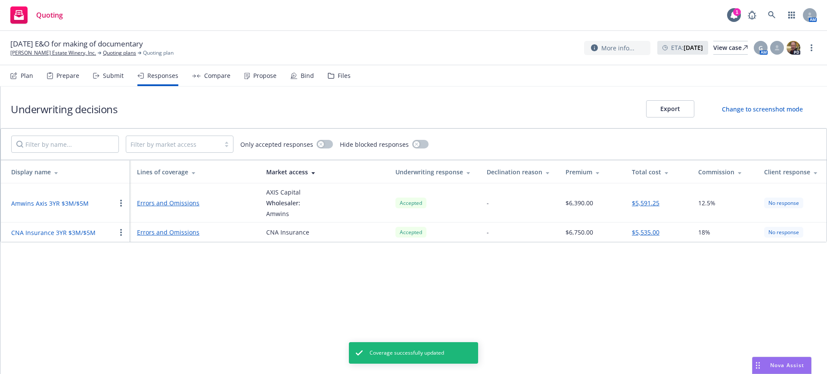
click at [175, 231] on link "Errors and Omissions" at bounding box center [194, 232] width 115 height 9
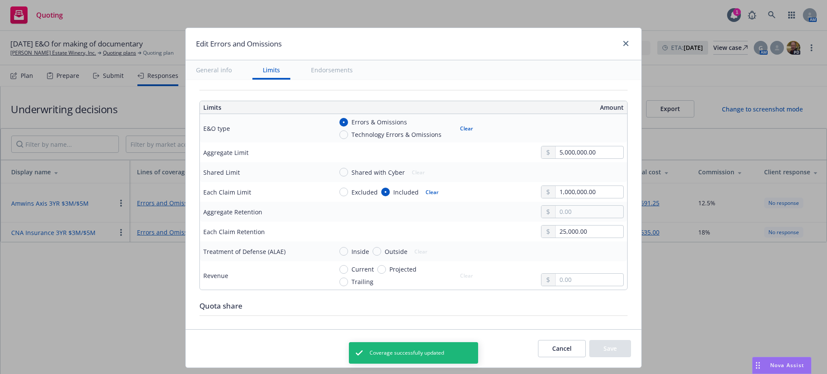
scroll to position [269, 0]
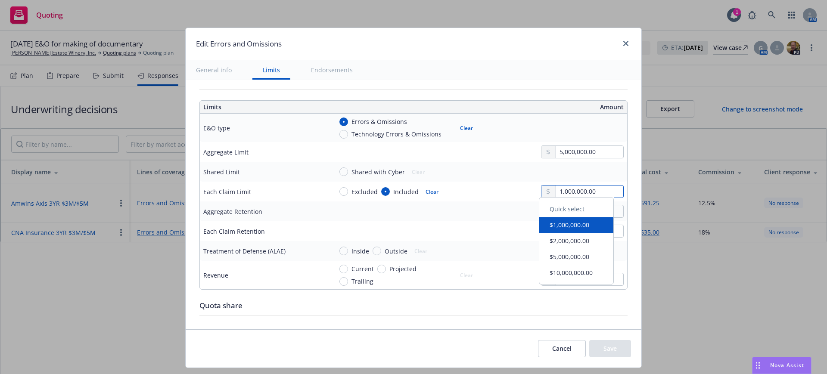
click at [556, 192] on input "1,000,000.00" at bounding box center [590, 192] width 68 height 12
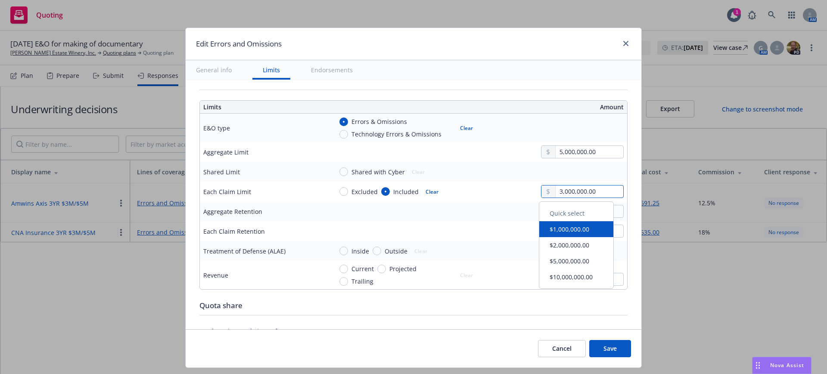
type input "3,000,000.00"
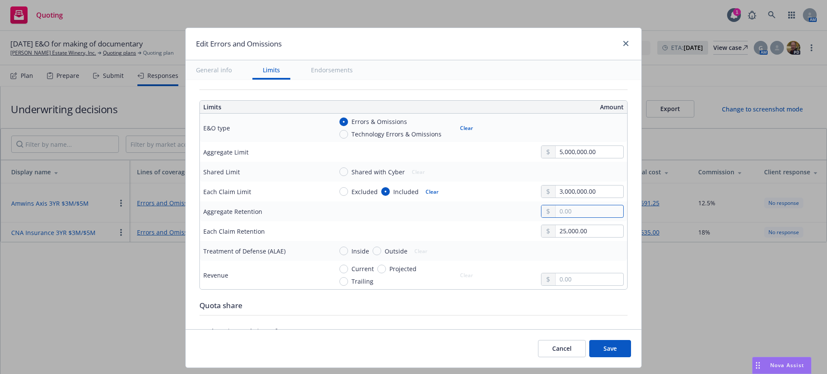
click at [566, 212] on input "text" at bounding box center [590, 212] width 68 height 12
click at [602, 349] on button "Save" at bounding box center [610, 348] width 42 height 17
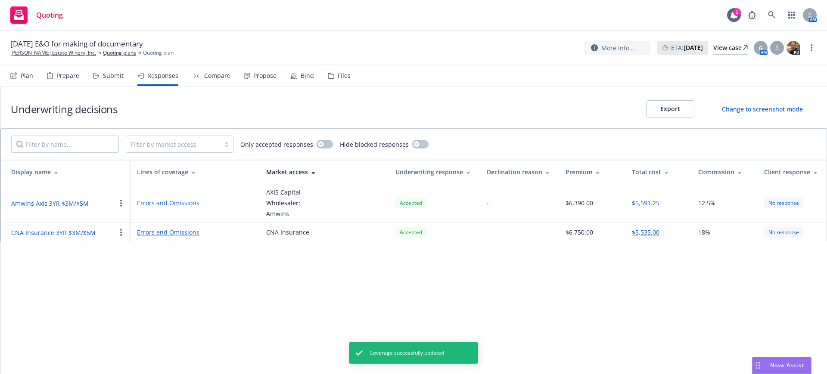
click at [216, 75] on div "Compare" at bounding box center [217, 75] width 26 height 7
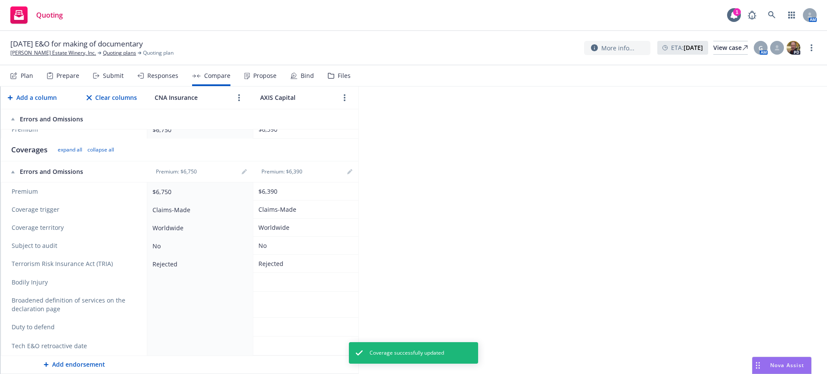
scroll to position [93, 0]
